Goal: Check status: Check status

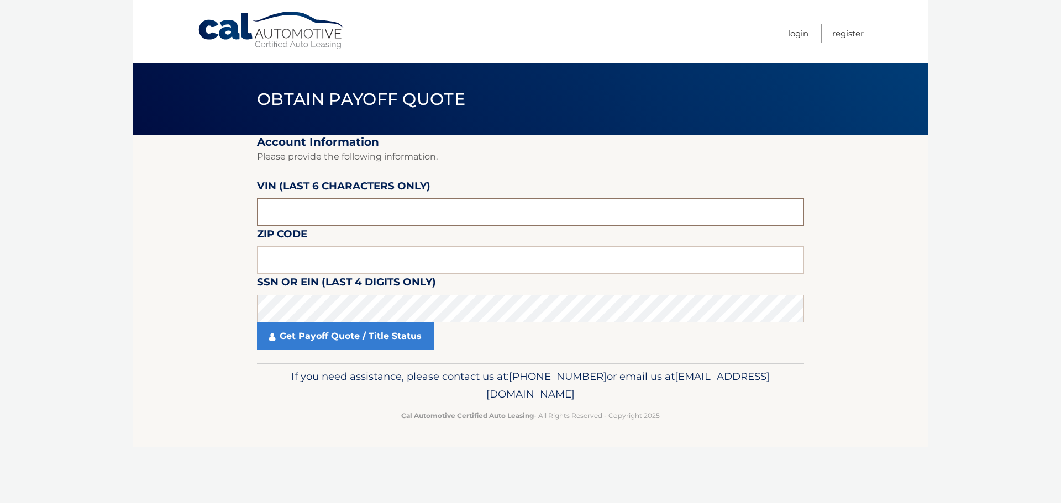
click at [304, 213] on input "text" at bounding box center [530, 212] width 547 height 28
type input "186702"
click at [303, 258] on input "text" at bounding box center [530, 260] width 547 height 28
type input "16046"
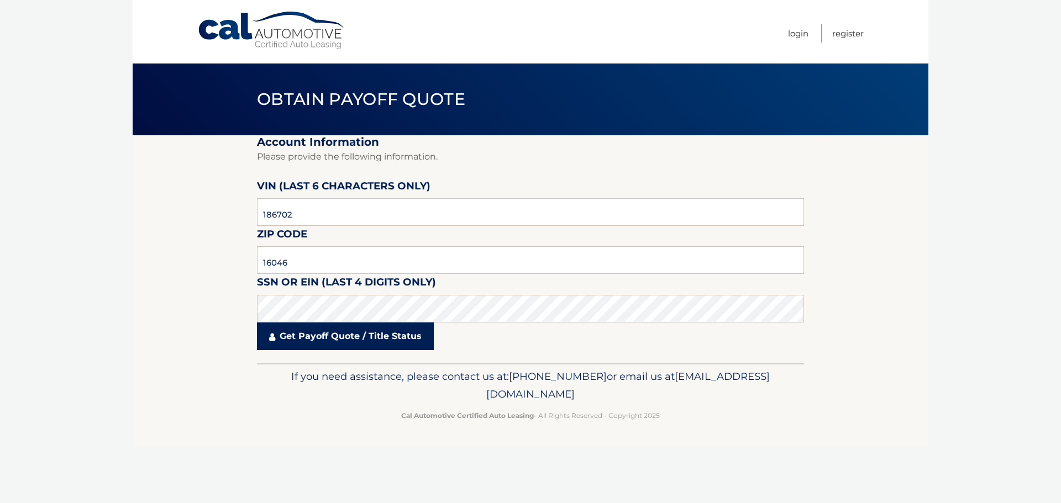
click at [347, 339] on link "Get Payoff Quote / Title Status" at bounding box center [345, 337] width 177 height 28
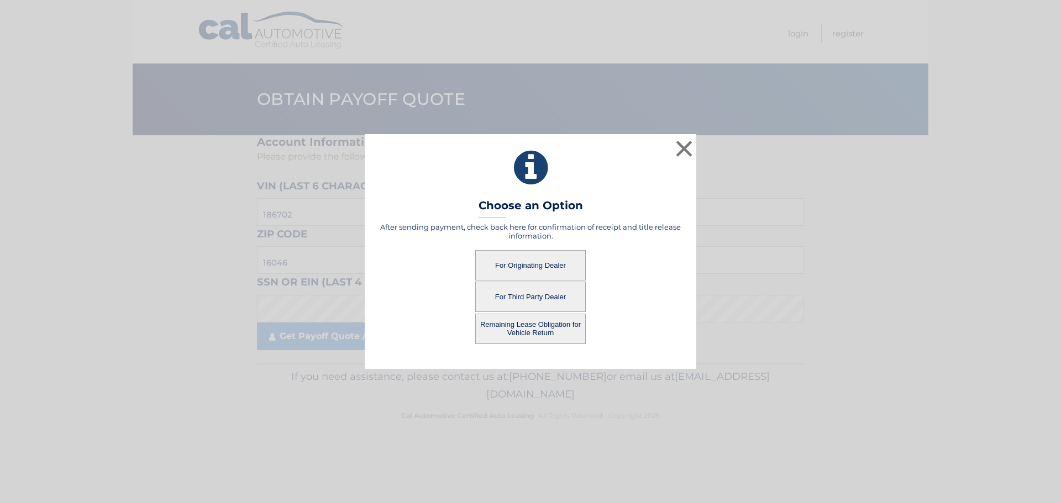
click at [539, 269] on button "For Originating Dealer" at bounding box center [530, 265] width 110 height 30
click at [539, 265] on button "For Originating Dealer" at bounding box center [530, 265] width 110 height 30
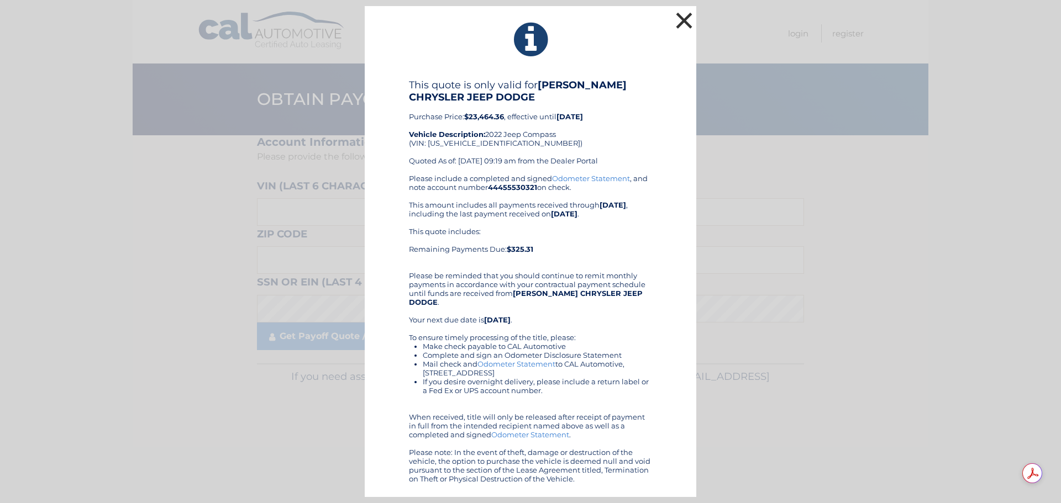
click at [680, 26] on button "×" at bounding box center [684, 20] width 22 height 22
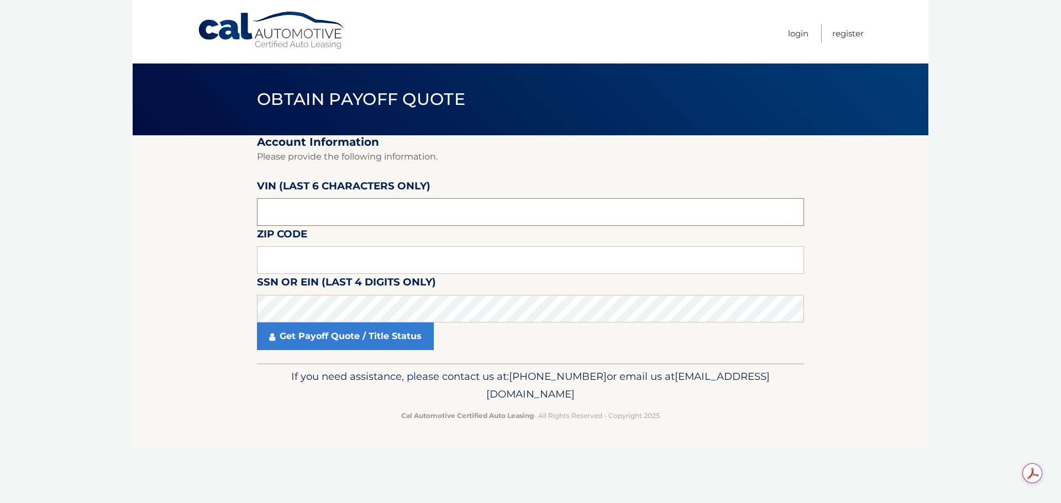
click at [321, 212] on input "text" at bounding box center [530, 212] width 547 height 28
type input "186702"
click at [327, 264] on input "text" at bounding box center [530, 260] width 547 height 28
type input "16046"
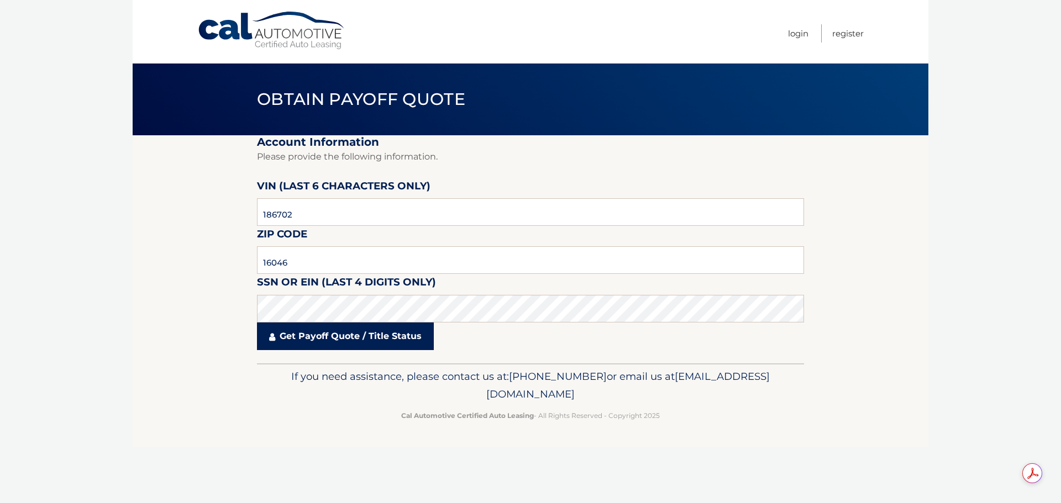
click at [342, 338] on link "Get Payoff Quote / Title Status" at bounding box center [345, 337] width 177 height 28
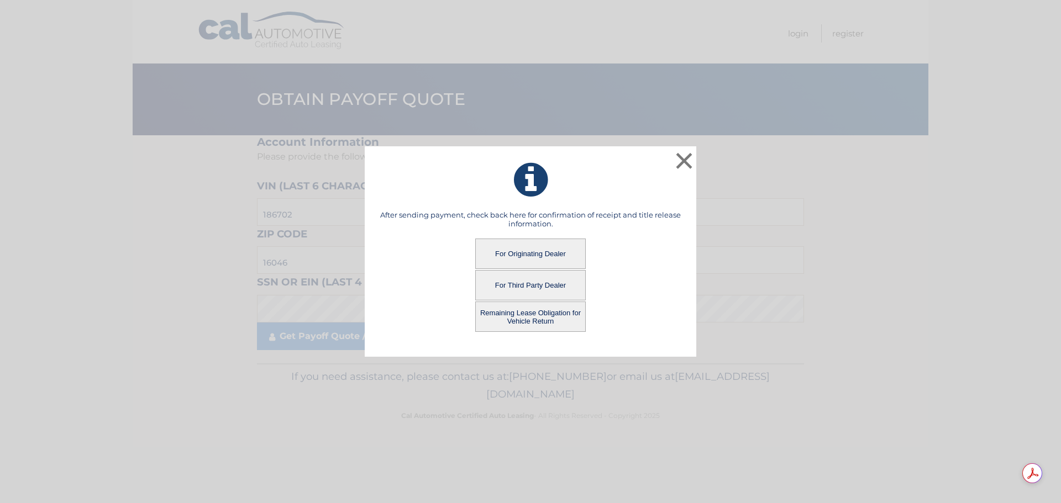
click at [526, 318] on button "Remaining Lease Obligation for Vehicle Return" at bounding box center [530, 317] width 110 height 30
click at [526, 319] on button "Remaining Lease Obligation for Vehicle Return" at bounding box center [530, 317] width 110 height 30
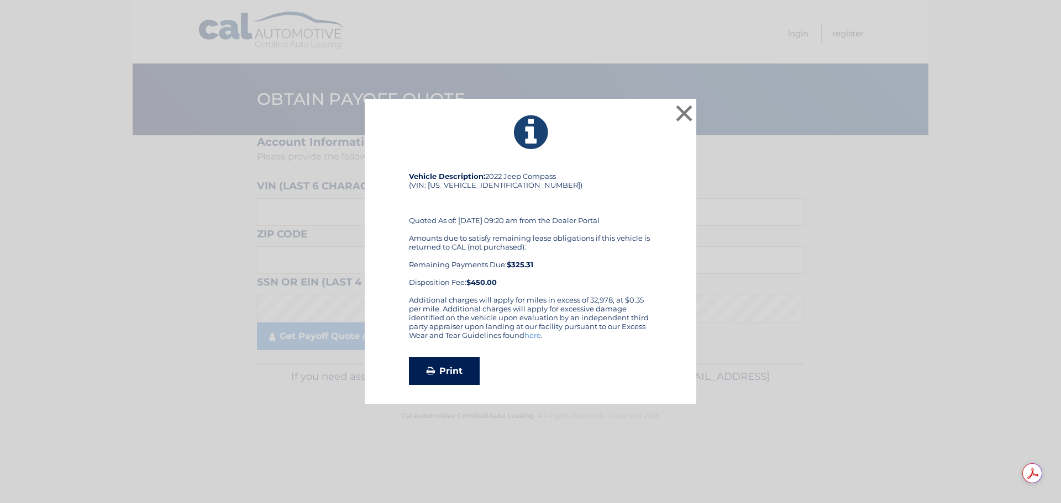
click at [451, 370] on link "Print" at bounding box center [444, 371] width 71 height 28
click at [688, 112] on button "×" at bounding box center [684, 113] width 22 height 22
